Goal: Task Accomplishment & Management: Manage account settings

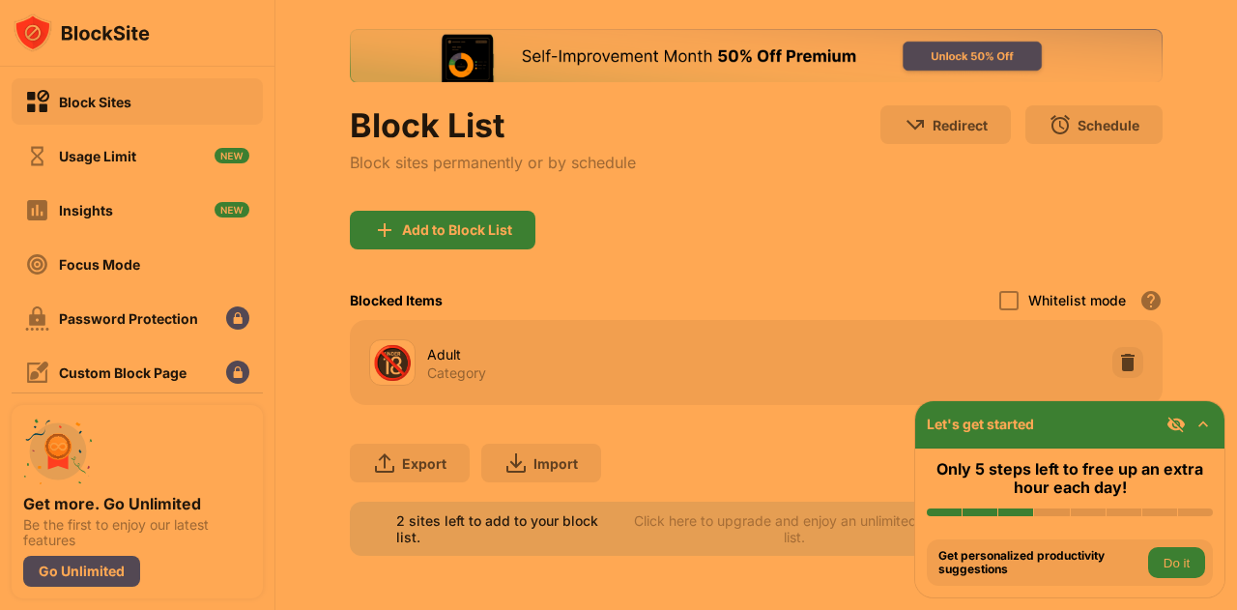
scroll to position [104, 0]
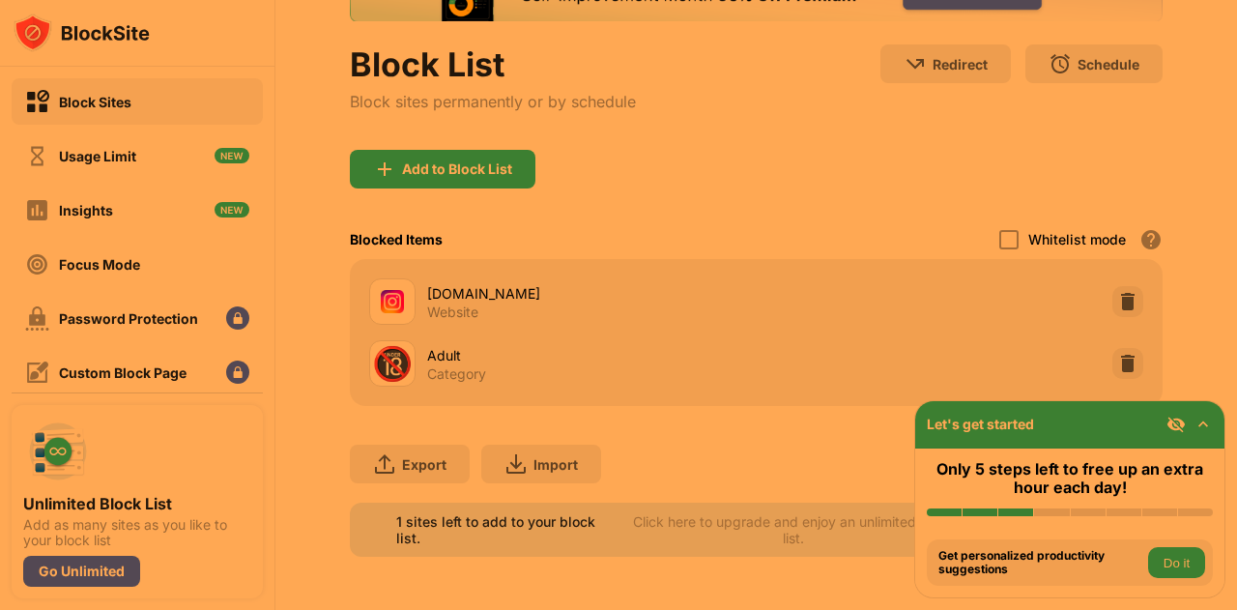
scroll to position [166, 0]
click at [1118, 291] on img at bounding box center [1127, 300] width 19 height 19
